Goal: Task Accomplishment & Management: Manage account settings

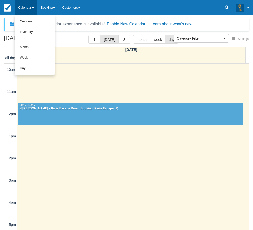
select select
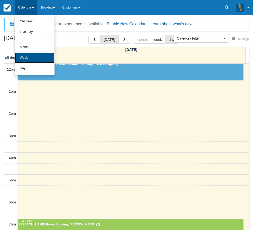
click at [35, 63] on link "Week" at bounding box center [35, 58] width 40 height 11
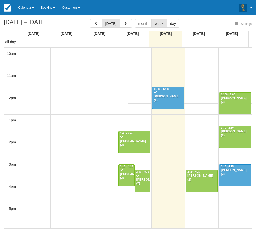
select select
click at [30, 5] on link "Calendar" at bounding box center [26, 7] width 23 height 15
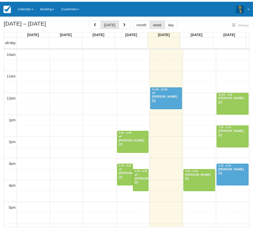
scroll to position [89, 0]
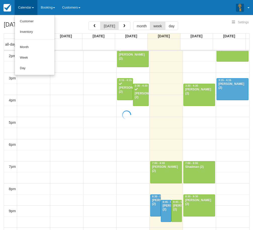
select select
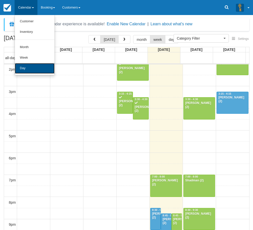
click at [30, 68] on link "Day" at bounding box center [35, 68] width 40 height 11
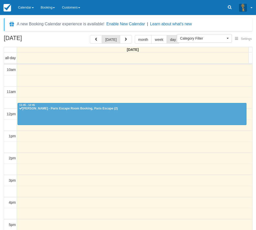
select select
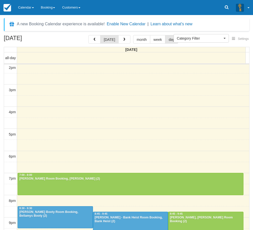
scroll to position [96, 0]
